Goal: Find specific page/section: Find specific page/section

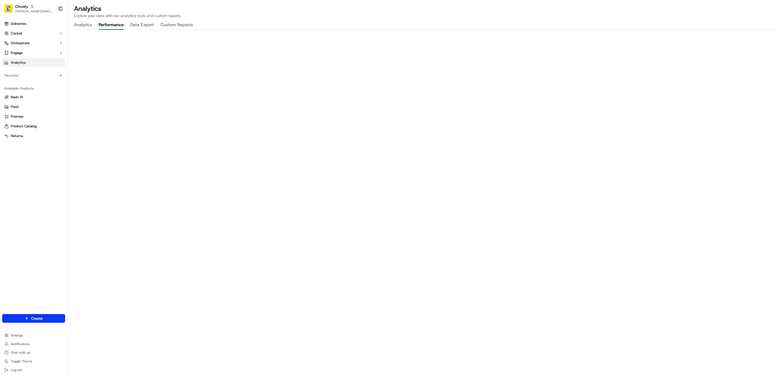
click at [20, 62] on span "Analytics" at bounding box center [18, 62] width 15 height 5
click at [23, 24] on span "Deliveries" at bounding box center [18, 23] width 15 height 5
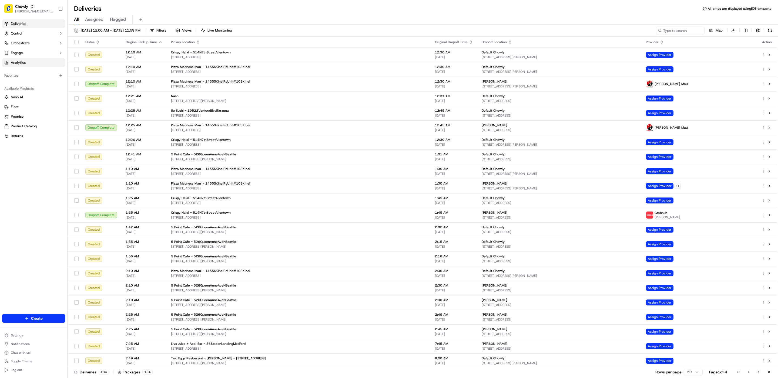
click at [24, 63] on span "Analytics" at bounding box center [18, 62] width 15 height 5
